Goal: Feedback & Contribution: Leave review/rating

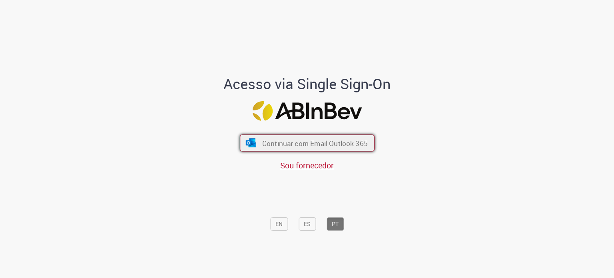
click at [313, 146] on span "Continuar com Email Outlook 365" at bounding box center [315, 142] width 106 height 9
click at [299, 138] on button "Continuar com Email Outlook 365" at bounding box center [307, 143] width 135 height 17
drag, startPoint x: 0, startPoint y: 0, endPoint x: 299, endPoint y: 138, distance: 329.2
click at [299, 138] on button "Continuar com Email Outlook 365" at bounding box center [307, 143] width 135 height 17
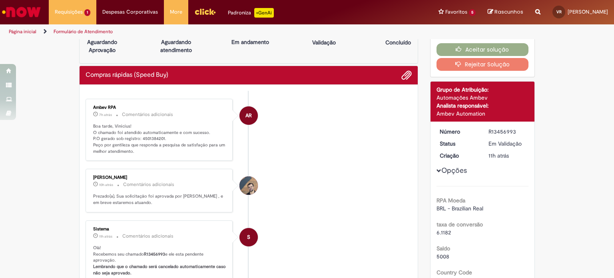
scroll to position [40, 0]
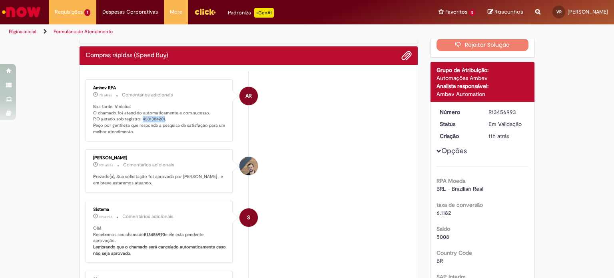
drag, startPoint x: 138, startPoint y: 117, endPoint x: 160, endPoint y: 119, distance: 22.0
click at [160, 119] on p "Boa tarde, Vinicius! O chamado foi atendido automaticamente e com sucesso. P.O …" at bounding box center [159, 120] width 133 height 32
copy p "4501384201"
click at [269, 132] on li "AR Ambev RPA 7h atrás 7 horas atrás Comentários adicionais Boa tarde, Vinicius!…" at bounding box center [249, 110] width 326 height 62
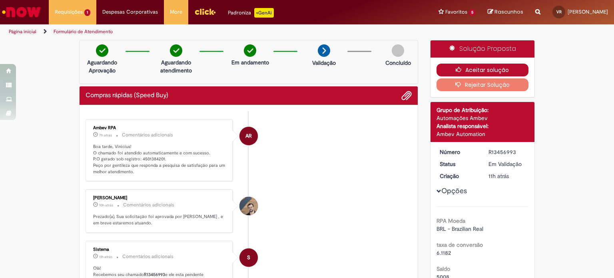
click at [472, 66] on button "Aceitar solução" at bounding box center [483, 70] width 92 height 13
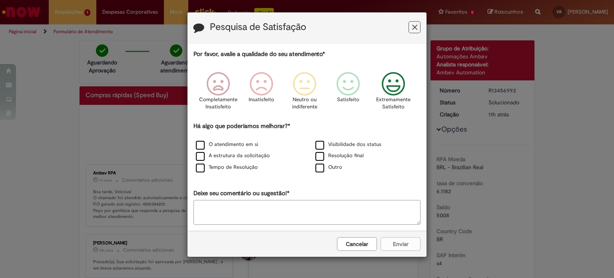
click at [393, 87] on icon "Feedback" at bounding box center [394, 84] width 30 height 24
click at [205, 145] on label "O atendimento em si" at bounding box center [227, 145] width 62 height 8
click at [203, 155] on label "A estrutura da solicitação" at bounding box center [233, 156] width 74 height 8
click at [200, 171] on label "Tempo de Resolução" at bounding box center [227, 168] width 62 height 8
click at [321, 144] on label "Visibilidade dos status" at bounding box center [348, 145] width 66 height 8
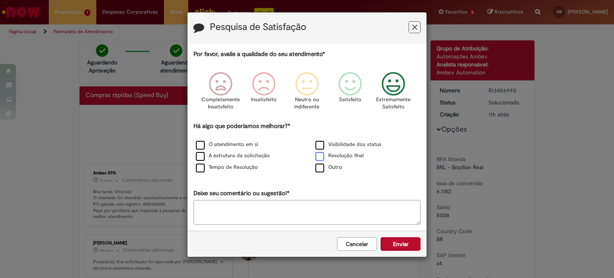
click at [320, 158] on label "Resolução final" at bounding box center [339, 156] width 48 height 8
click at [397, 245] on button "Enviar" at bounding box center [401, 244] width 40 height 14
